Goal: Information Seeking & Learning: Learn about a topic

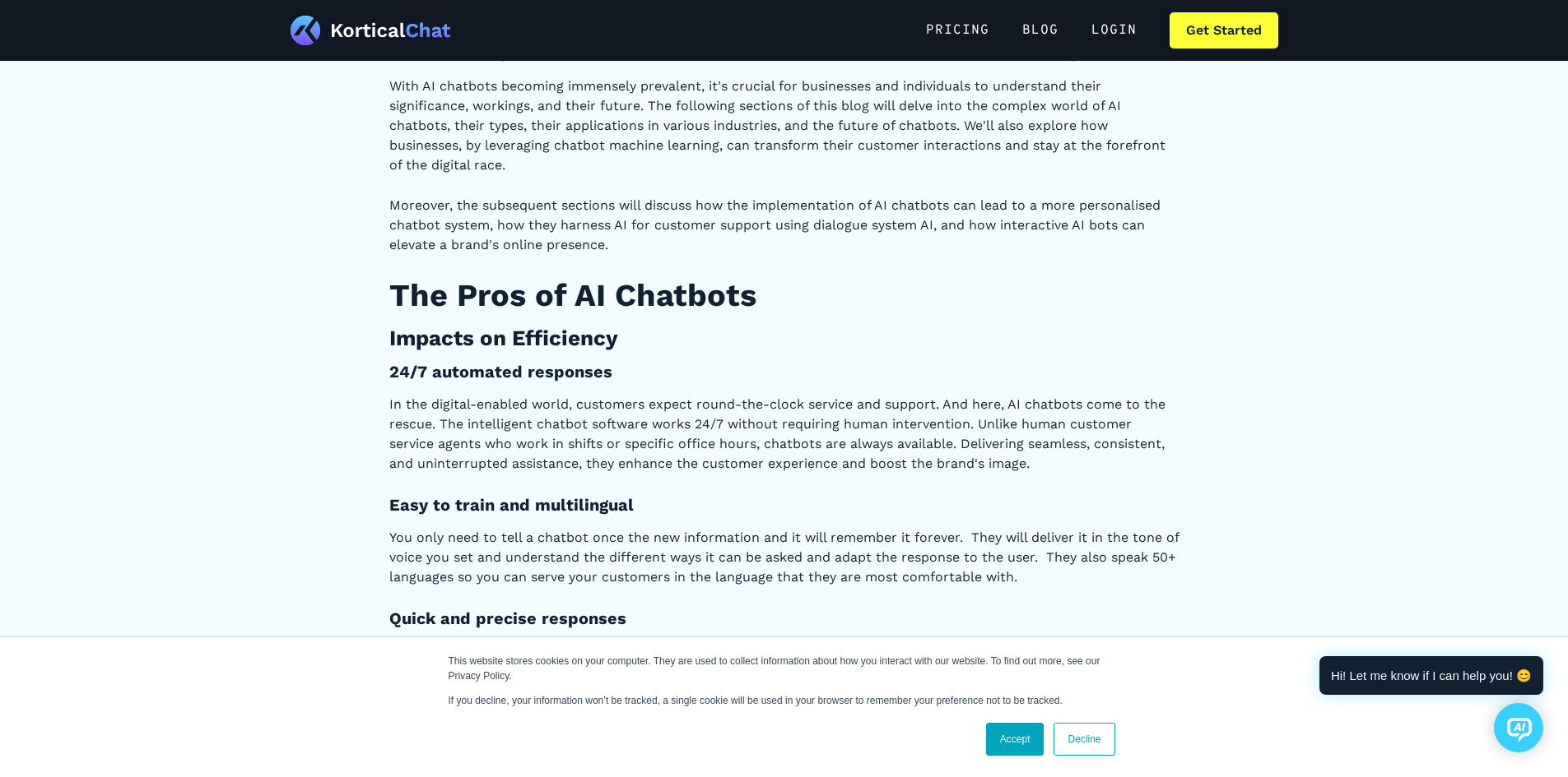
scroll to position [2221, 0]
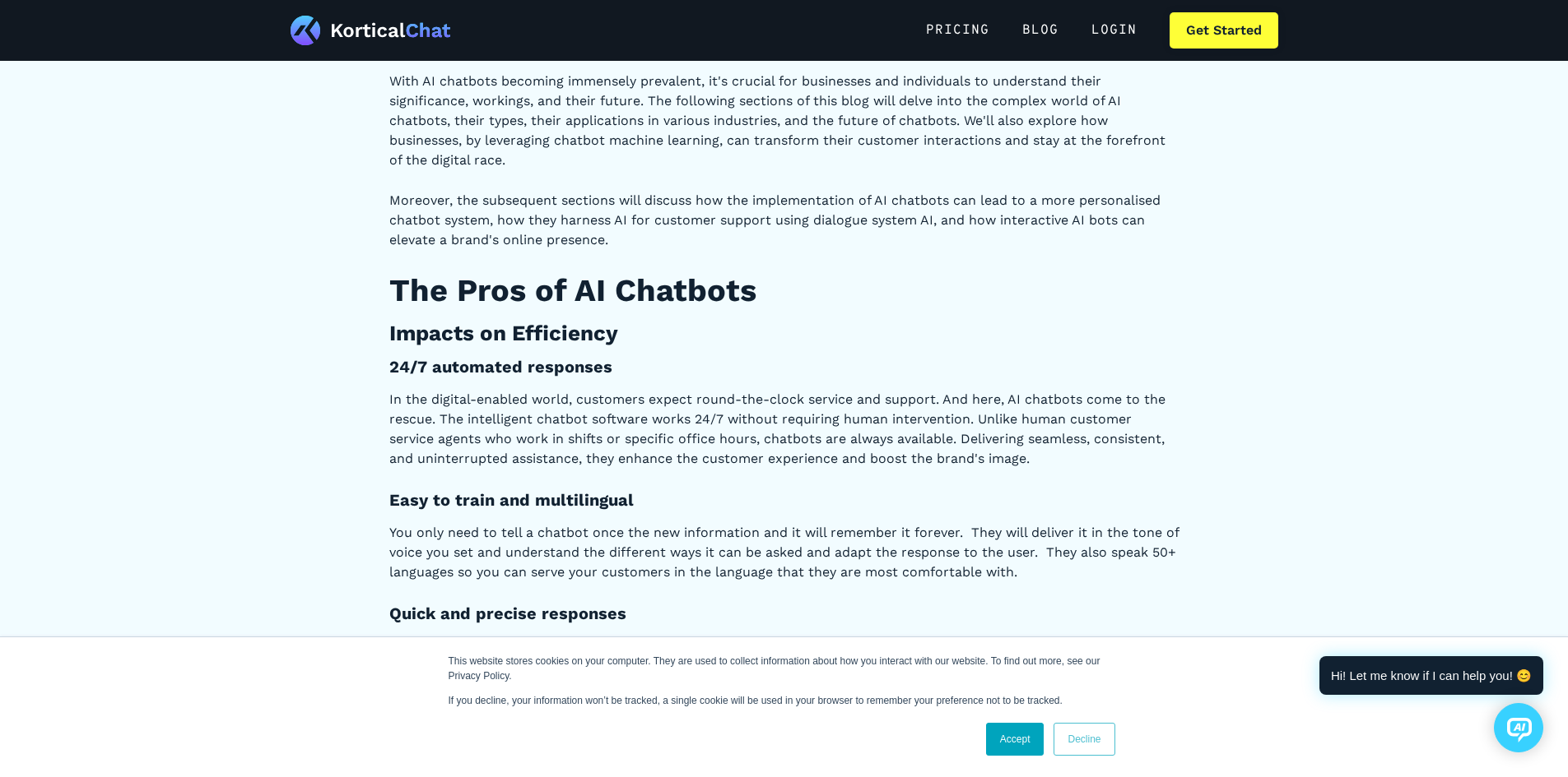
click at [1099, 741] on link "Decline" at bounding box center [1083, 739] width 60 height 33
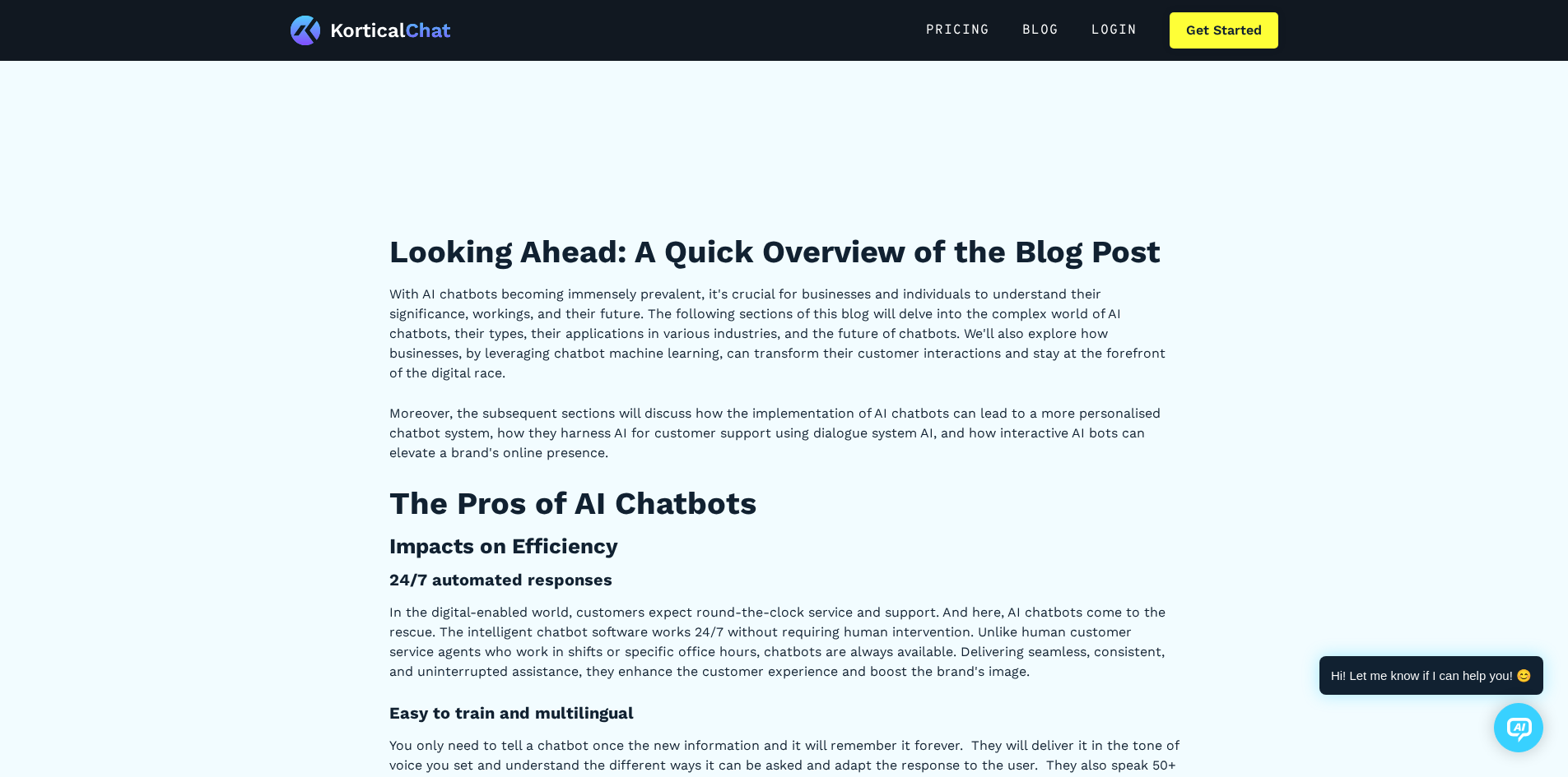
scroll to position [1892, 0]
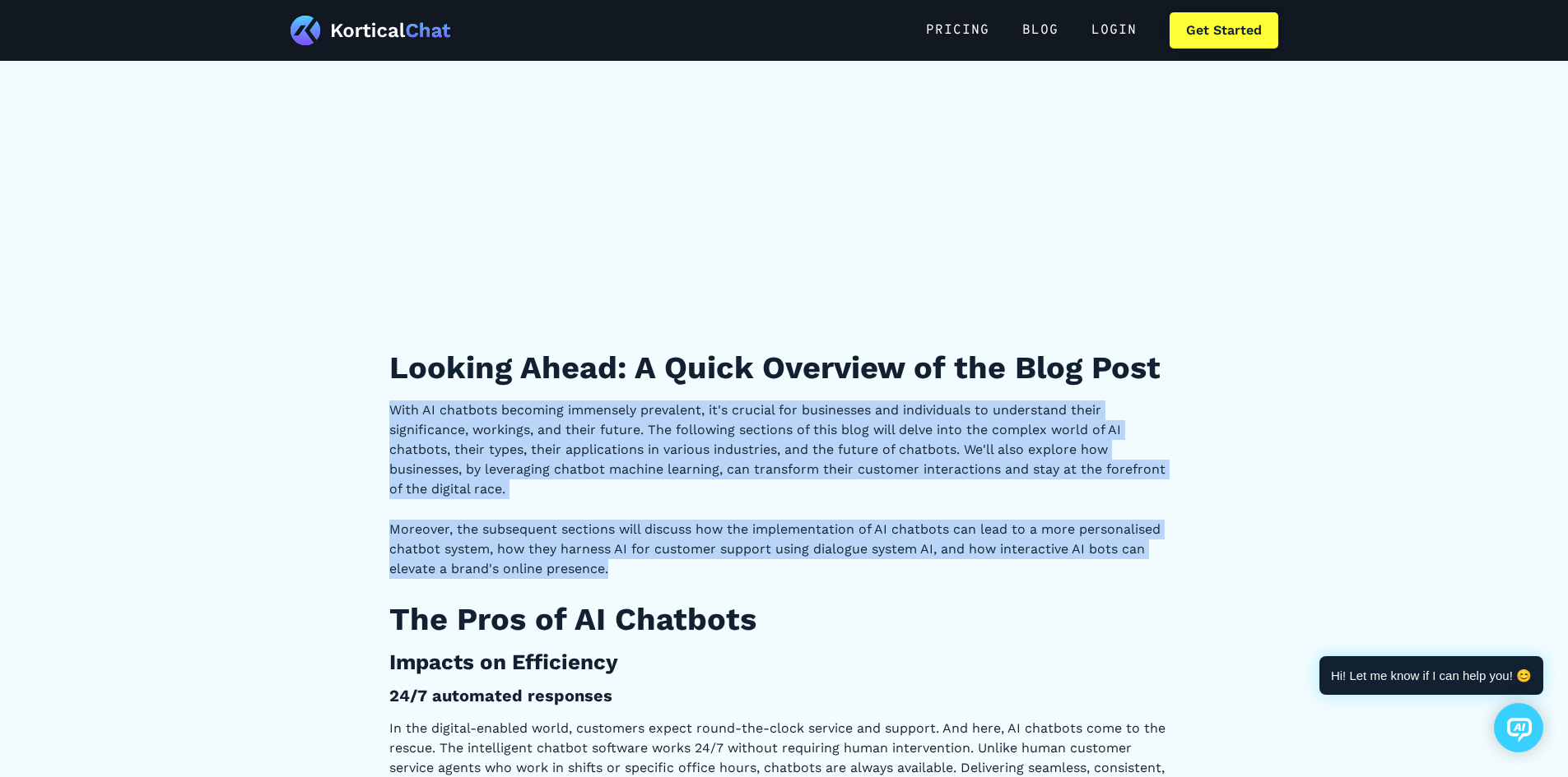
drag, startPoint x: 392, startPoint y: 408, endPoint x: 614, endPoint y: 576, distance: 278.4
copy div "With AI chatbots becoming immensely prevalent, it's crucial for businesses and …"
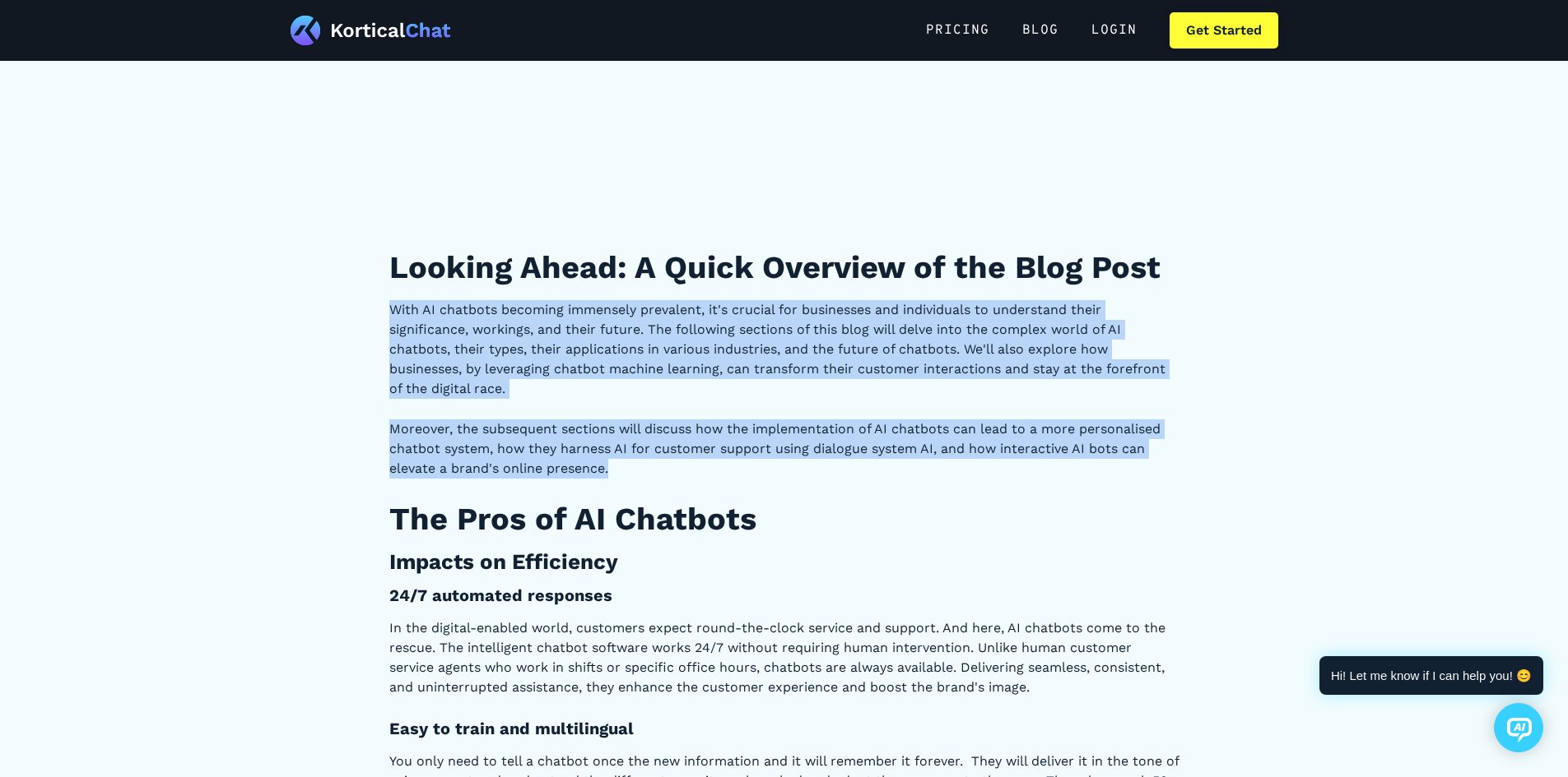
scroll to position [2057, 0]
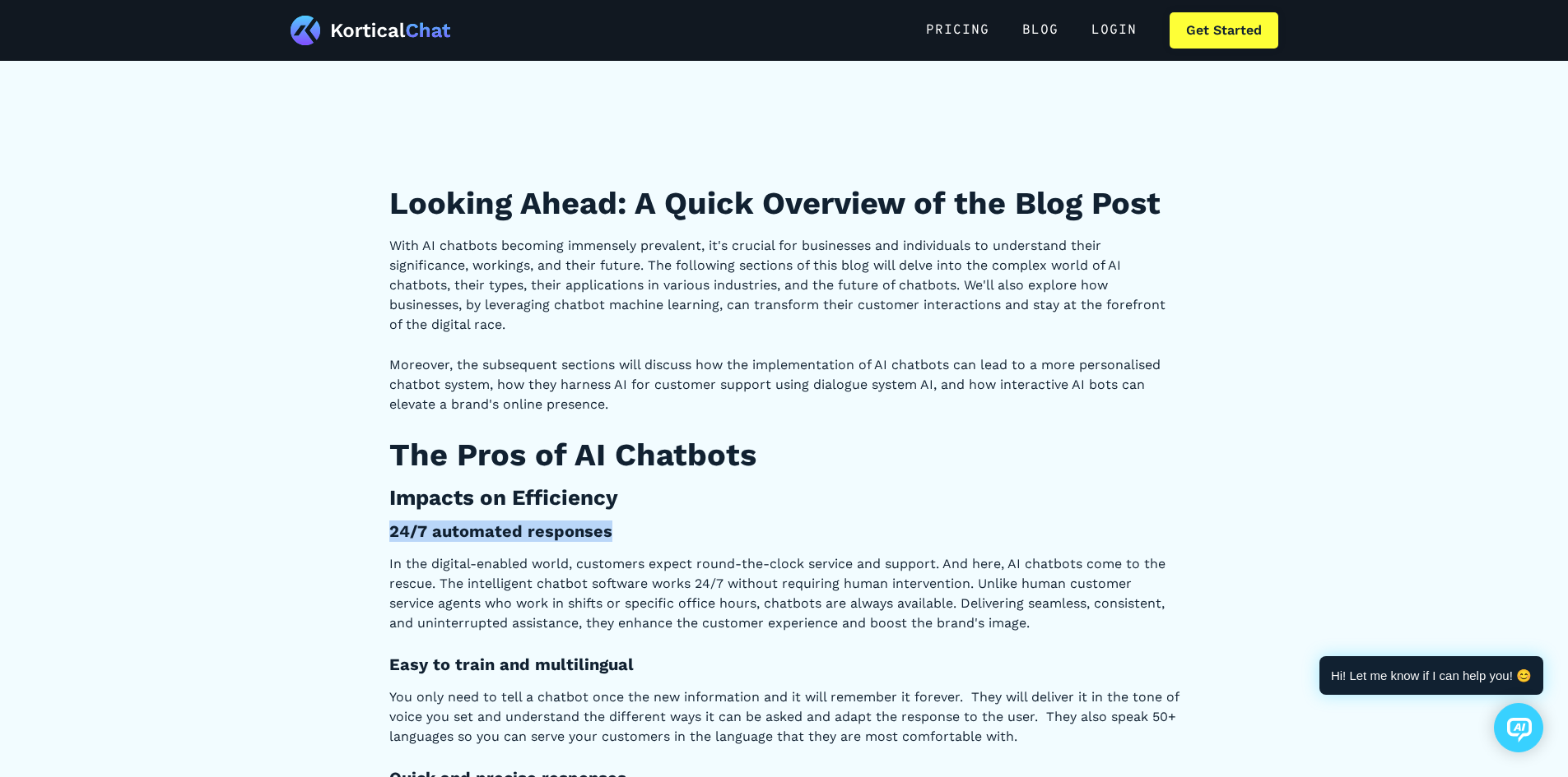
drag, startPoint x: 391, startPoint y: 532, endPoint x: 660, endPoint y: 524, distance: 269.1
click at [660, 524] on h4 "24/7 automated responses" at bounding box center [784, 531] width 790 height 21
click at [393, 577] on p "In the digital-enabled world, customers expect round-the-clock service and supp…" at bounding box center [784, 594] width 790 height 79
drag, startPoint x: 391, startPoint y: 533, endPoint x: 662, endPoint y: 536, distance: 271.0
click at [662, 536] on h4 "24/7 automated responses" at bounding box center [784, 531] width 790 height 21
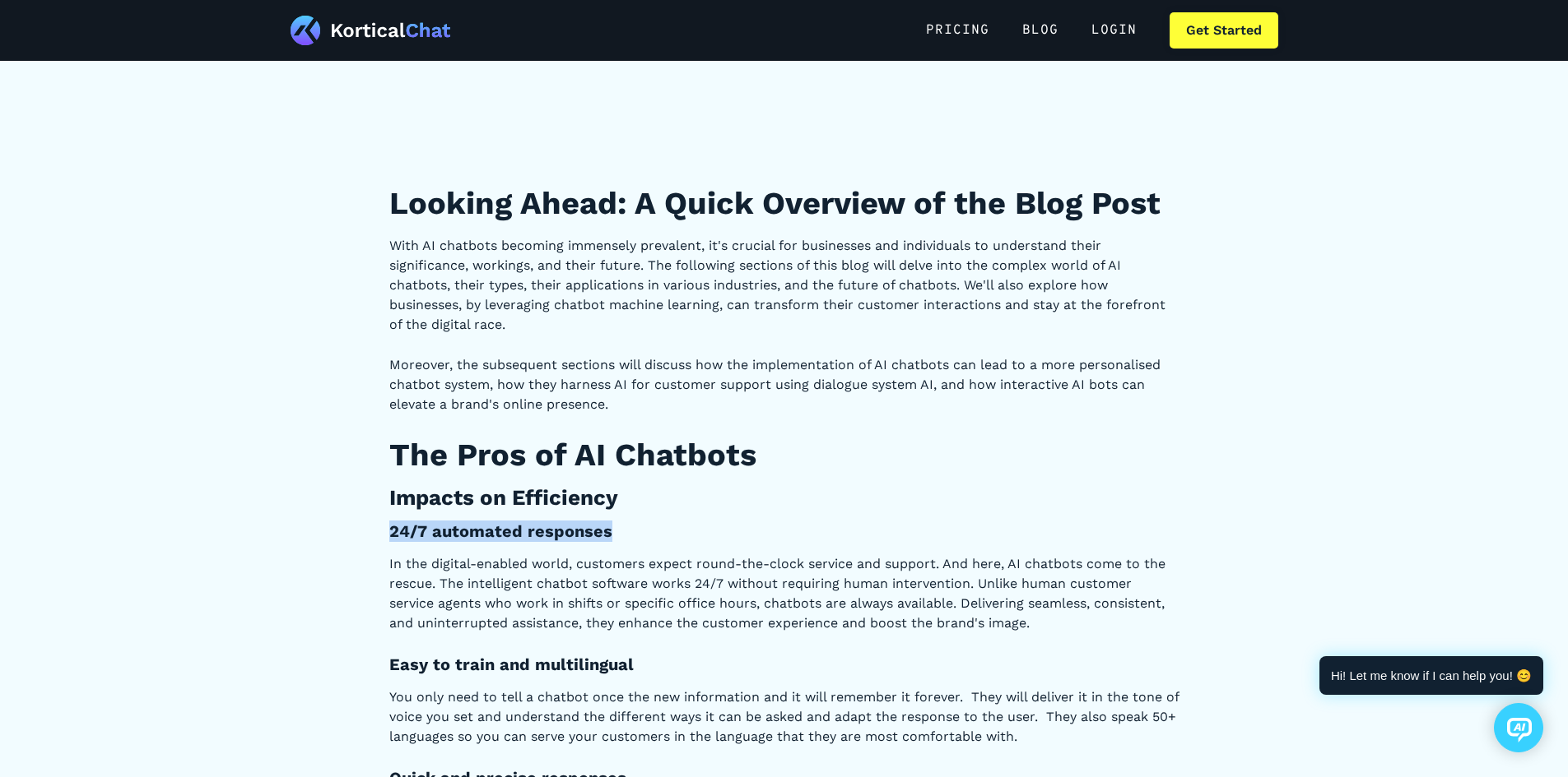
copy h4 "24/7 automated responses"
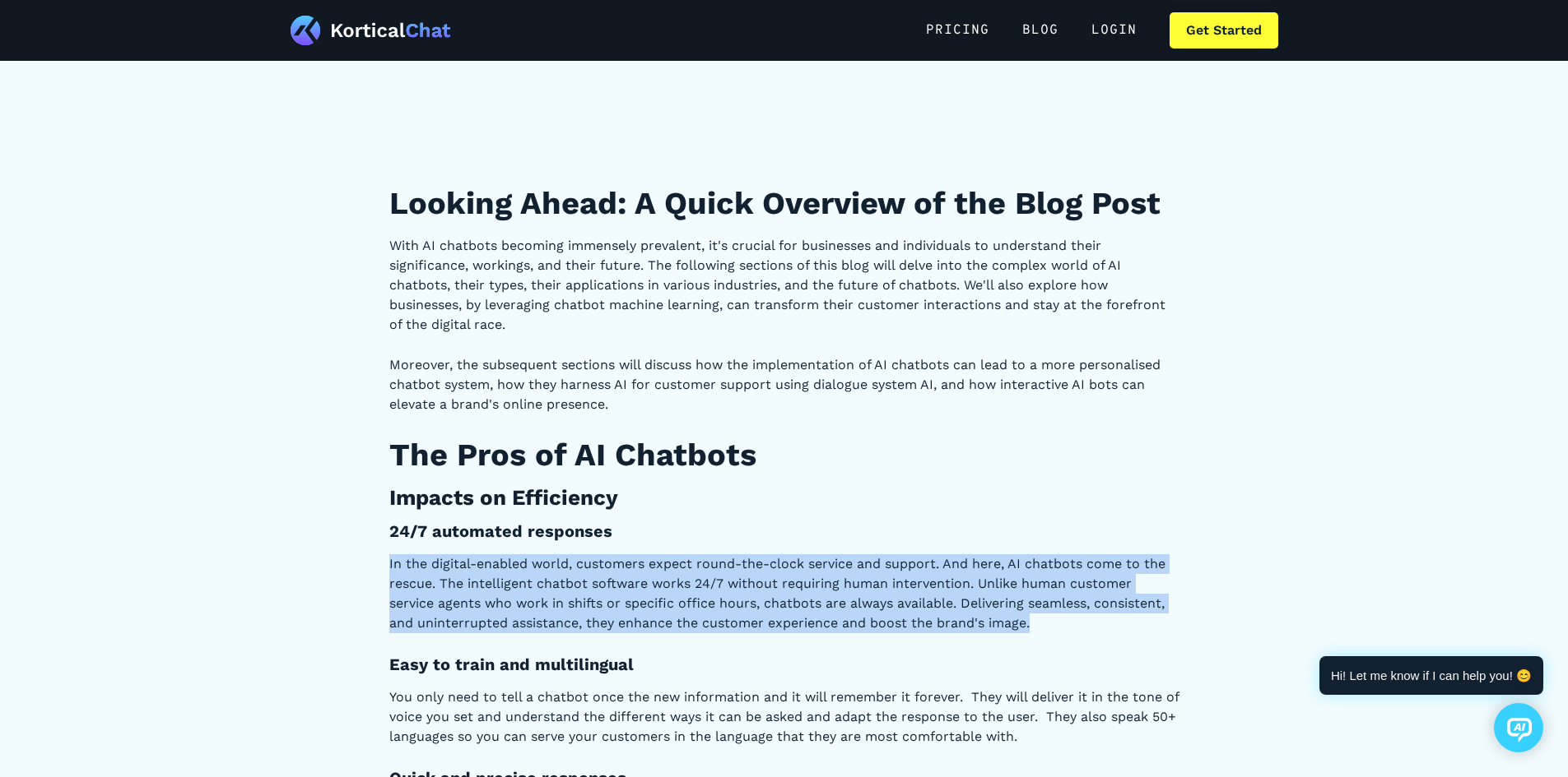
drag, startPoint x: 389, startPoint y: 563, endPoint x: 1061, endPoint y: 619, distance: 674.3
click at [1061, 619] on p "In the digital-enabled world, customers expect round-the-clock service and supp…" at bounding box center [784, 594] width 790 height 79
copy p "In the digital-enabled world, customers expect round-the-clock service and supp…"
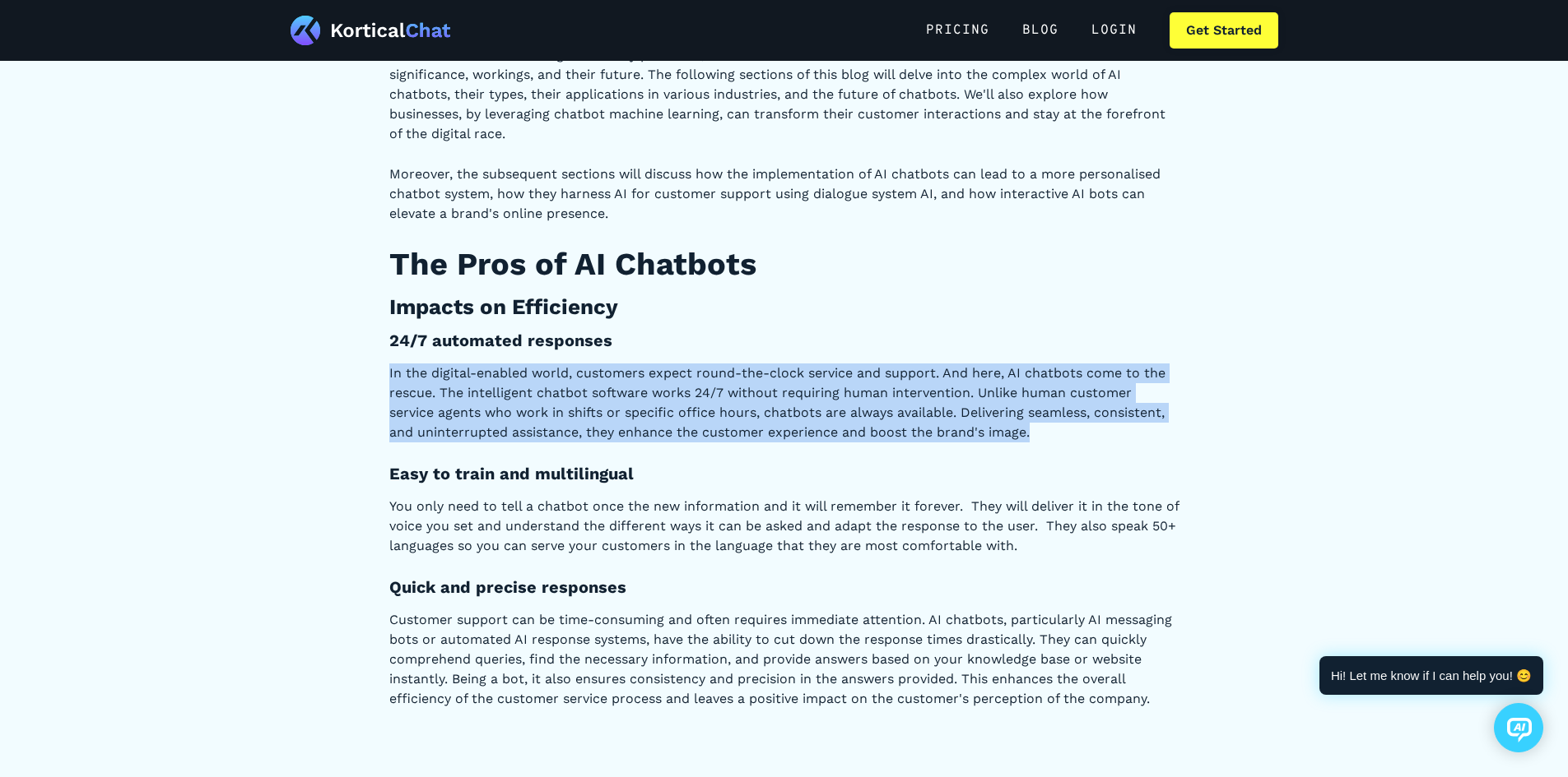
scroll to position [2303, 0]
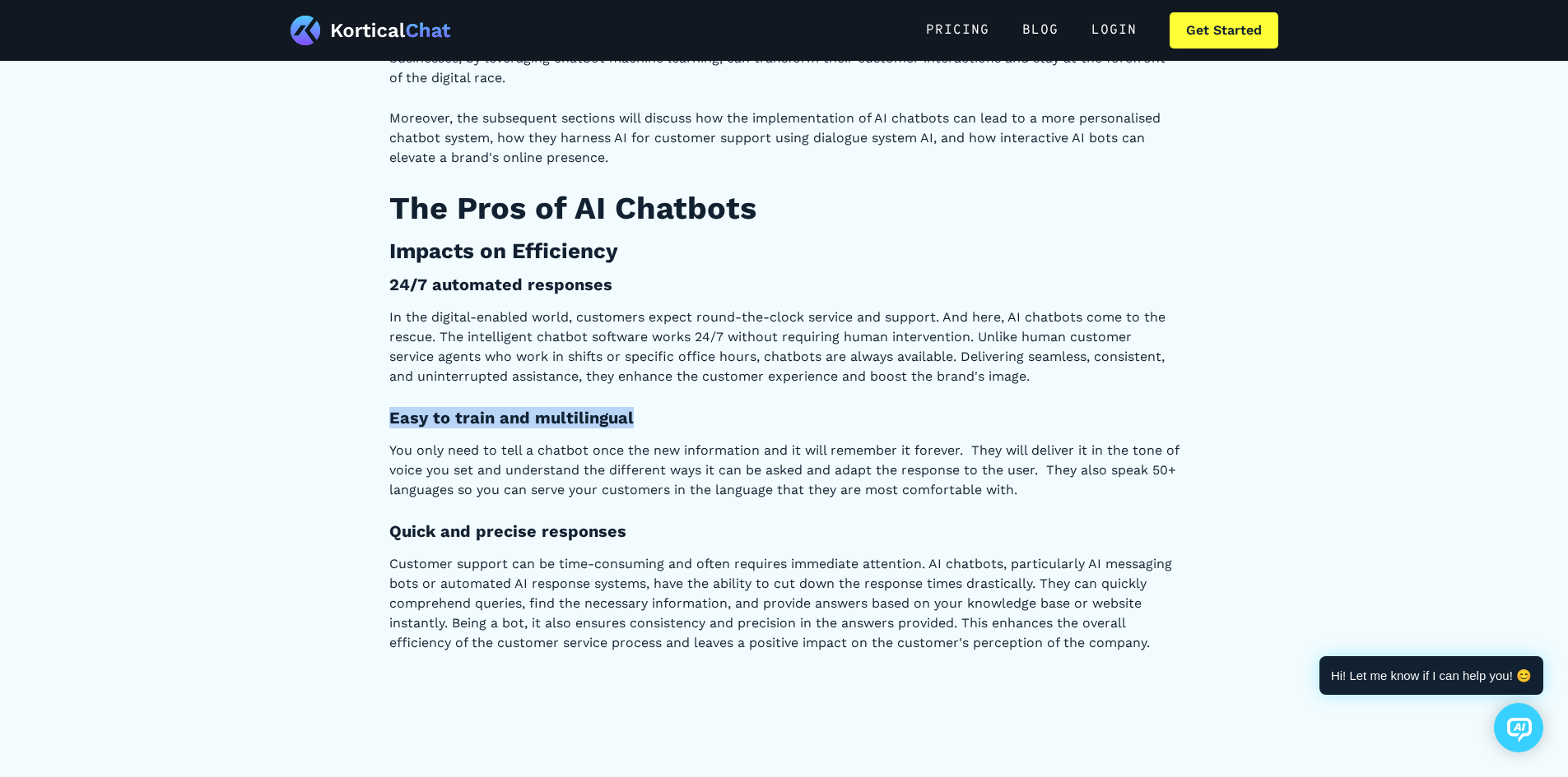
drag, startPoint x: 391, startPoint y: 415, endPoint x: 629, endPoint y: 413, distance: 238.0
click at [629, 413] on h4 "Easy to train and multilingual" at bounding box center [784, 418] width 790 height 21
copy h4 "Easy to train and multilingual"
click at [395, 452] on p "You only need to tell a chatbot once the new information and it will remember i…" at bounding box center [784, 470] width 790 height 60
drag, startPoint x: 389, startPoint y: 447, endPoint x: 1100, endPoint y: 492, distance: 712.4
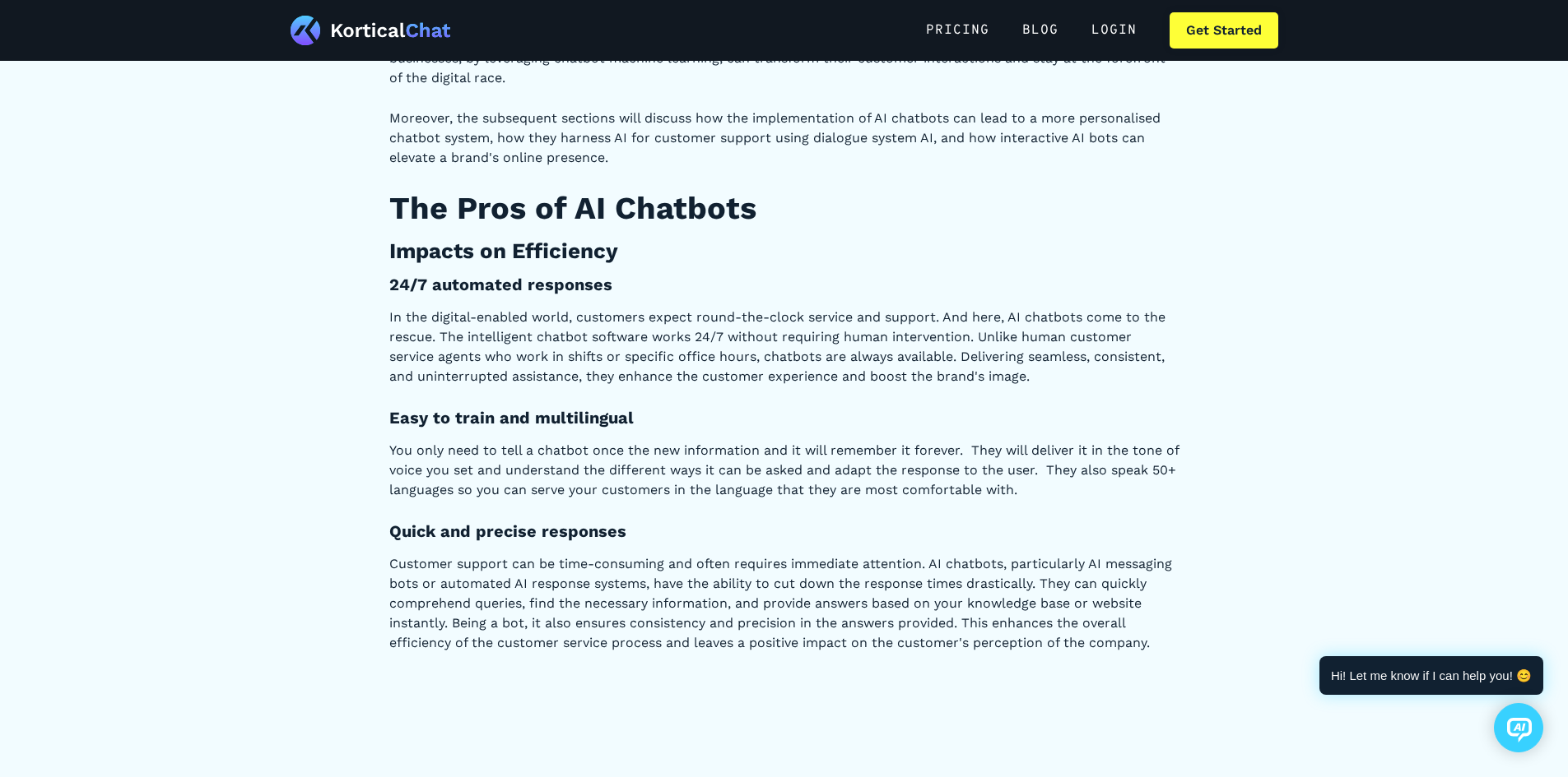
click at [1100, 492] on p "You only need to tell a chatbot once the new information and it will remember i…" at bounding box center [784, 470] width 790 height 60
copy p "You only need to tell a chatbot once the new information and it will remember i…"
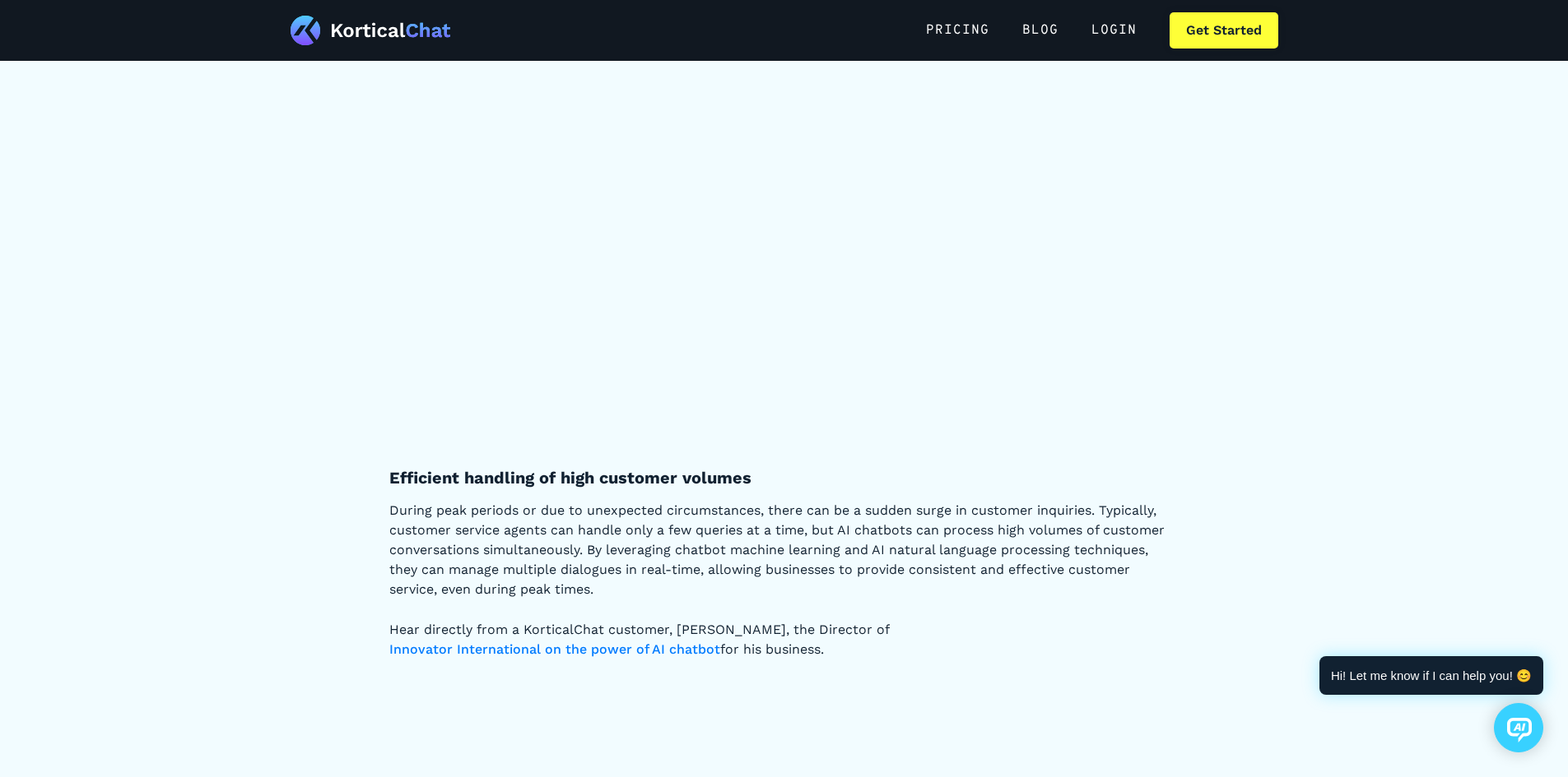
scroll to position [2468, 0]
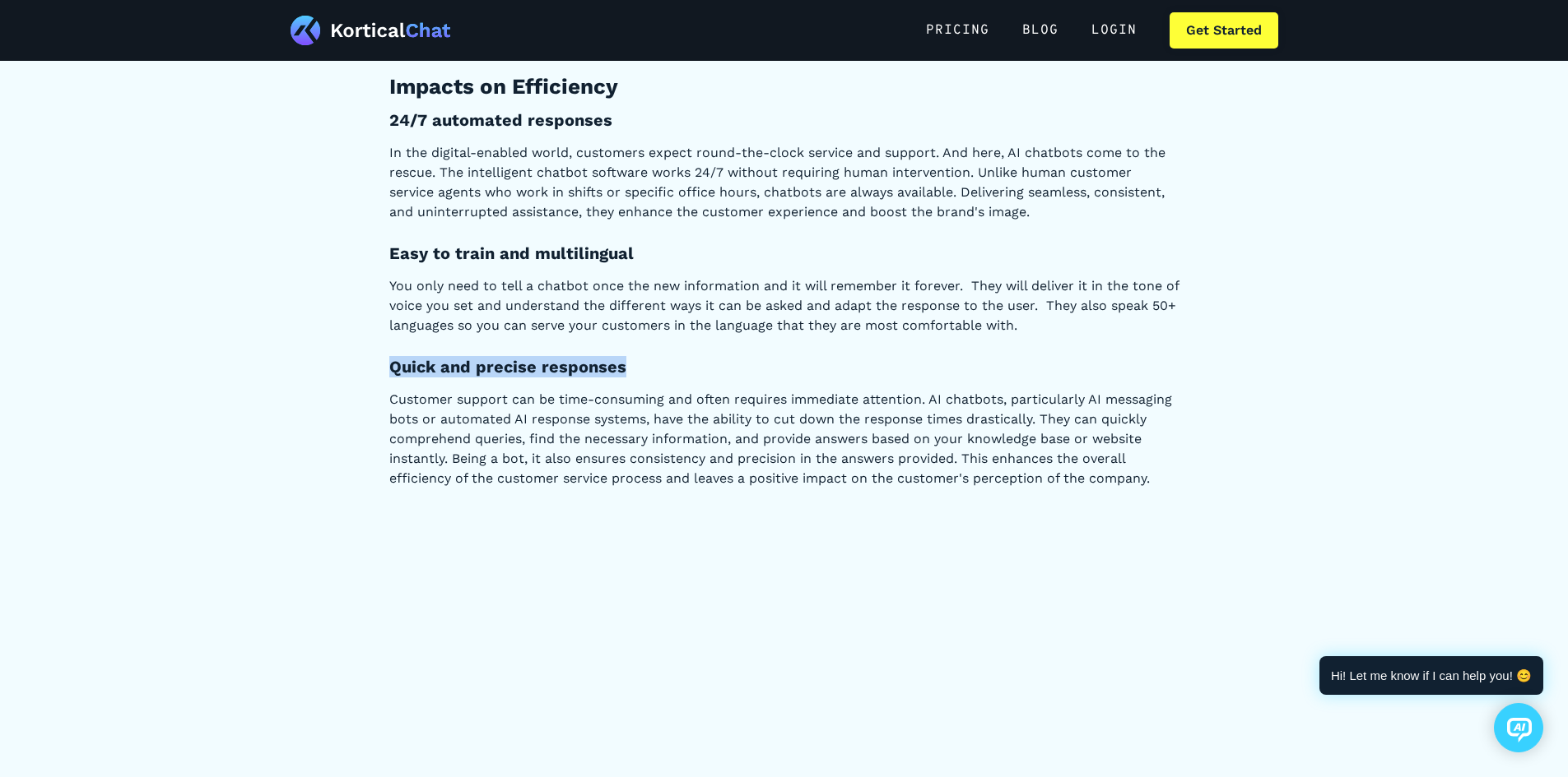
drag, startPoint x: 390, startPoint y: 367, endPoint x: 663, endPoint y: 368, distance: 273.0
click at [663, 368] on h4 "Quick and precise responses" at bounding box center [784, 367] width 790 height 21
copy h4 "Quick and precise responses"
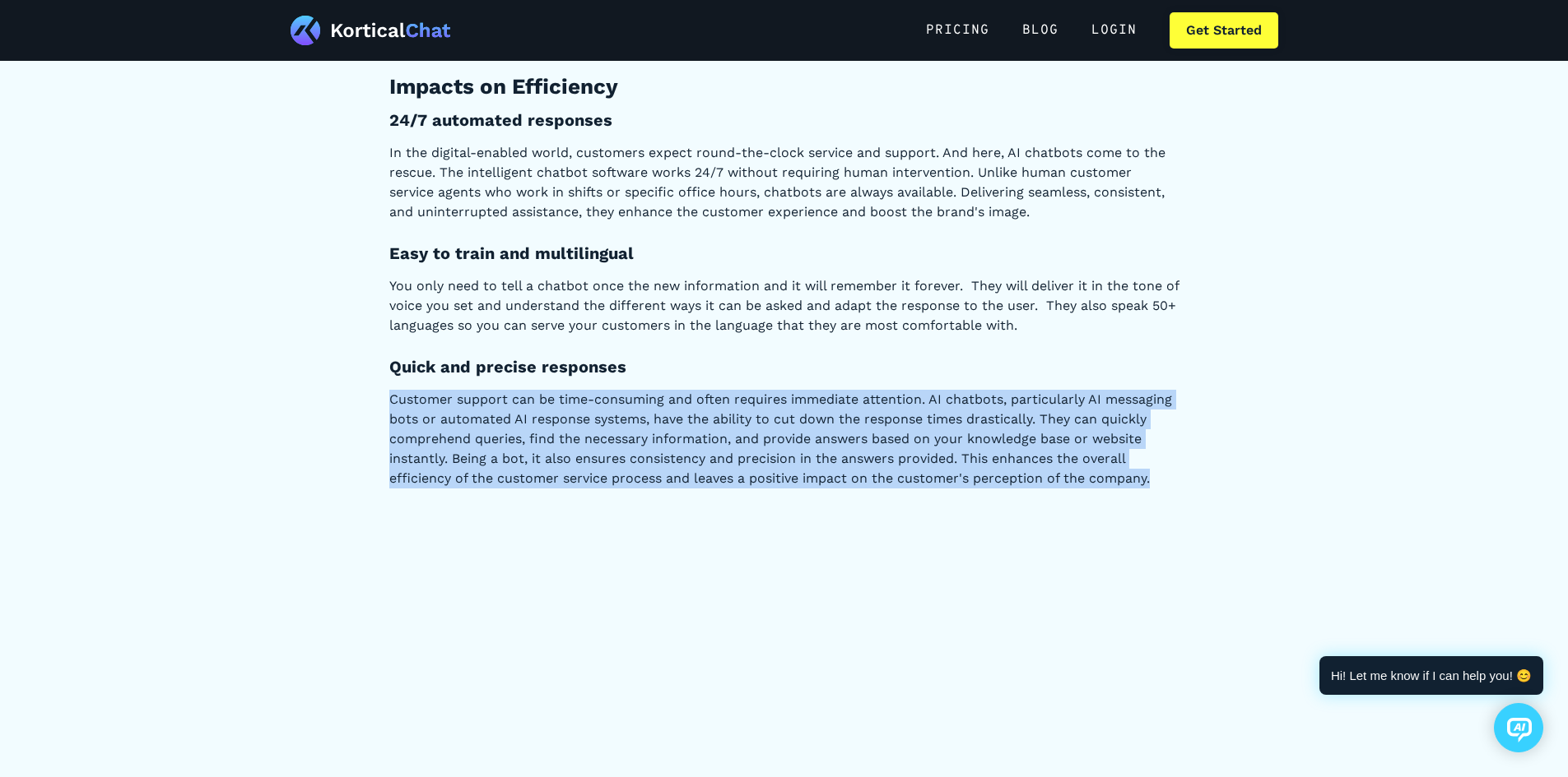
drag, startPoint x: 392, startPoint y: 399, endPoint x: 1193, endPoint y: 484, distance: 805.5
copy p "Customer support can be time-consuming and often requires immediate attention. …"
